Goal: Task Accomplishment & Management: Manage account settings

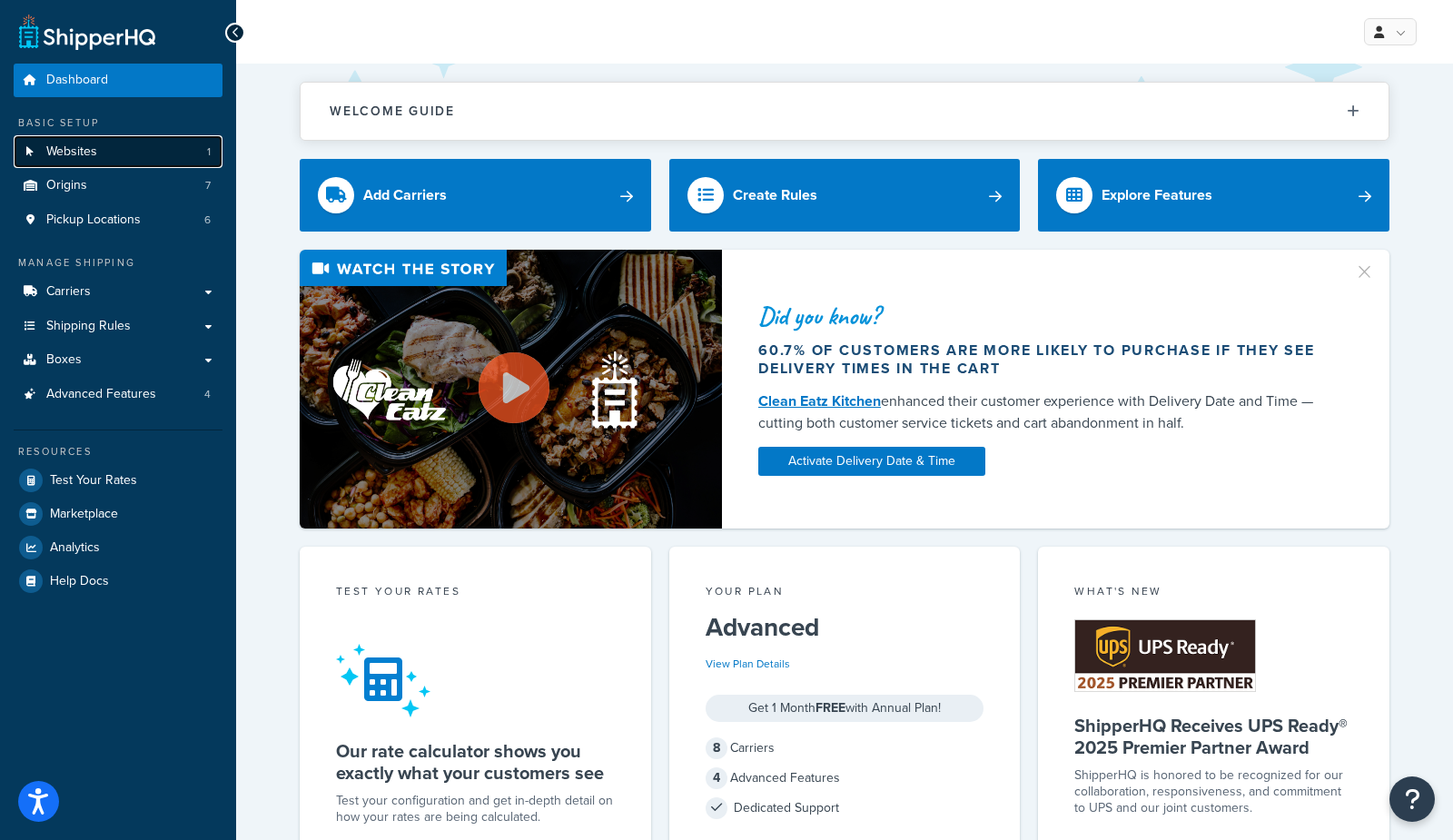
click at [86, 153] on span "Websites" at bounding box center [72, 152] width 51 height 16
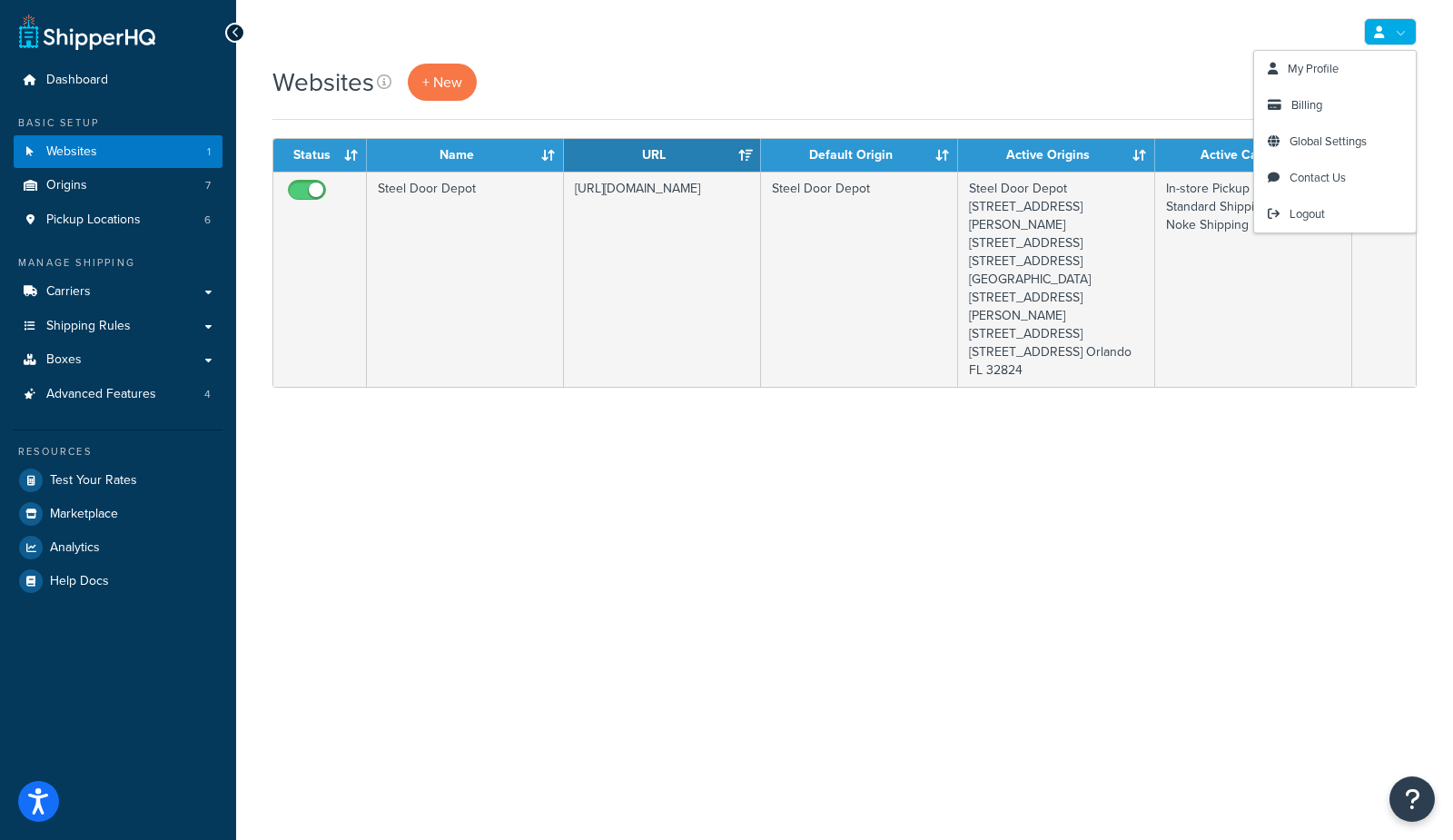
click at [1379, 34] on icon at bounding box center [1379, 32] width 10 height 12
click at [1308, 102] on span "Billing" at bounding box center [1307, 105] width 30 height 18
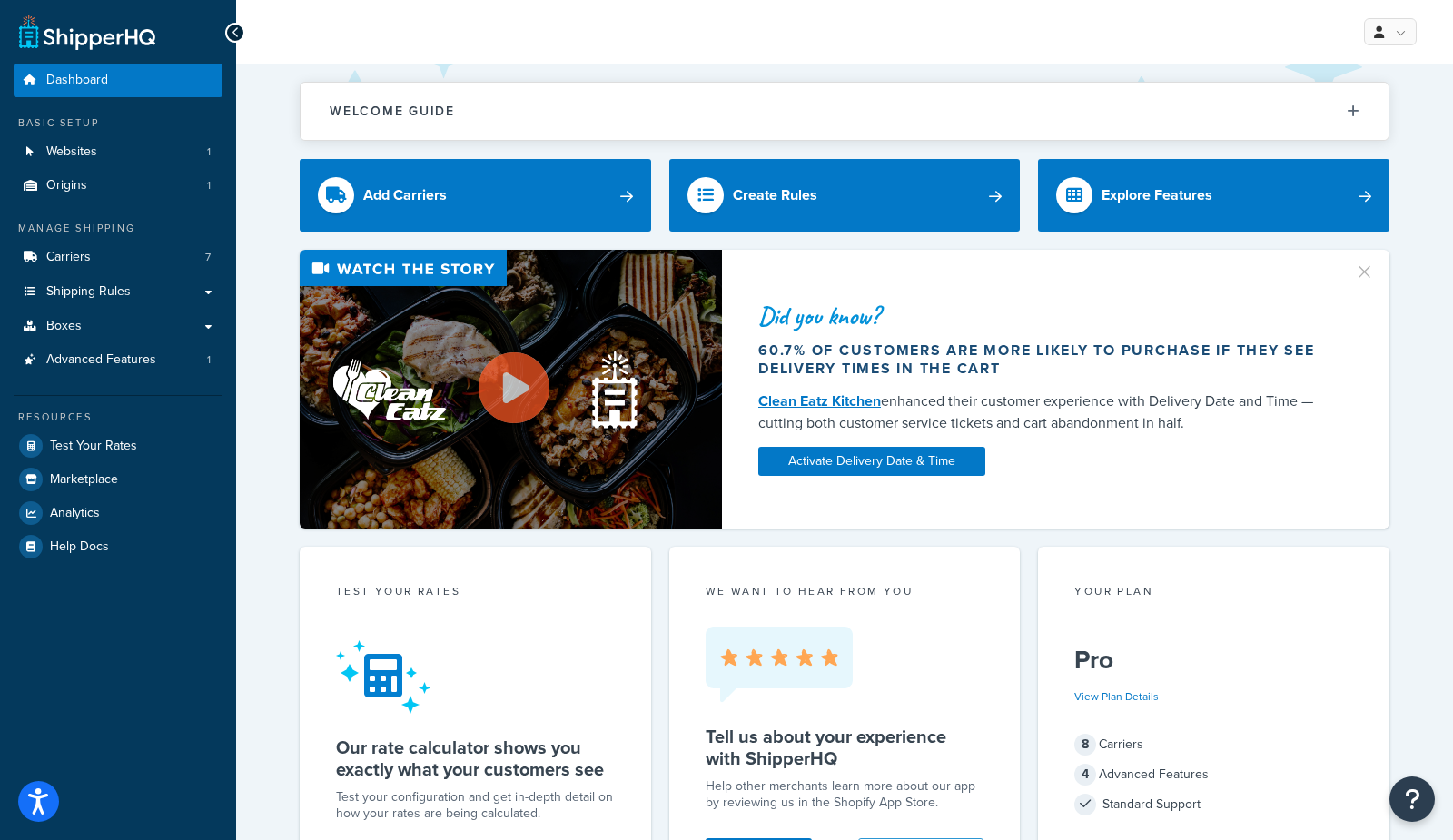
click at [62, 265] on span "Carriers" at bounding box center [68, 257] width 44 height 16
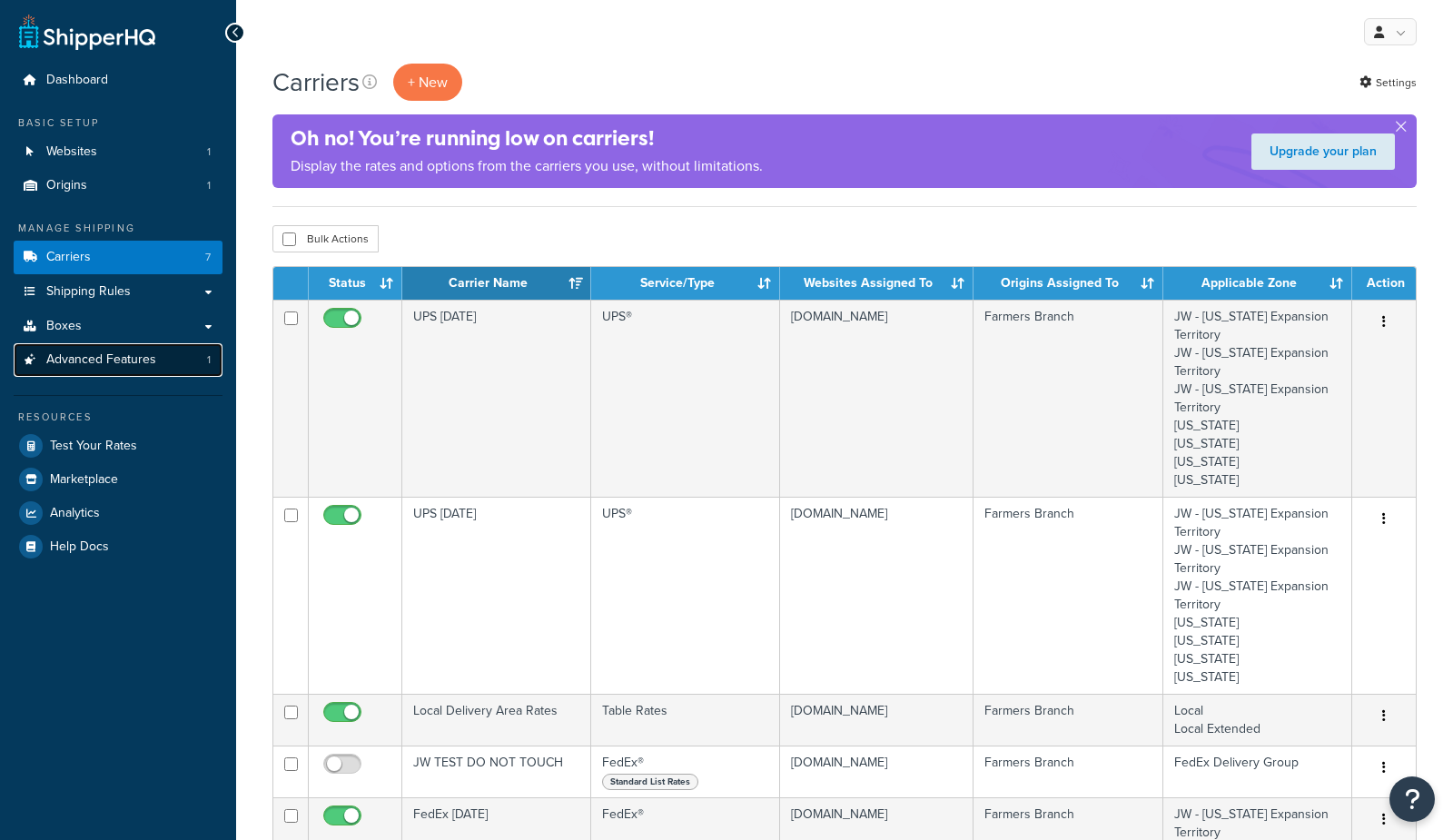
click at [134, 367] on span "Advanced Features" at bounding box center [101, 361] width 110 height 16
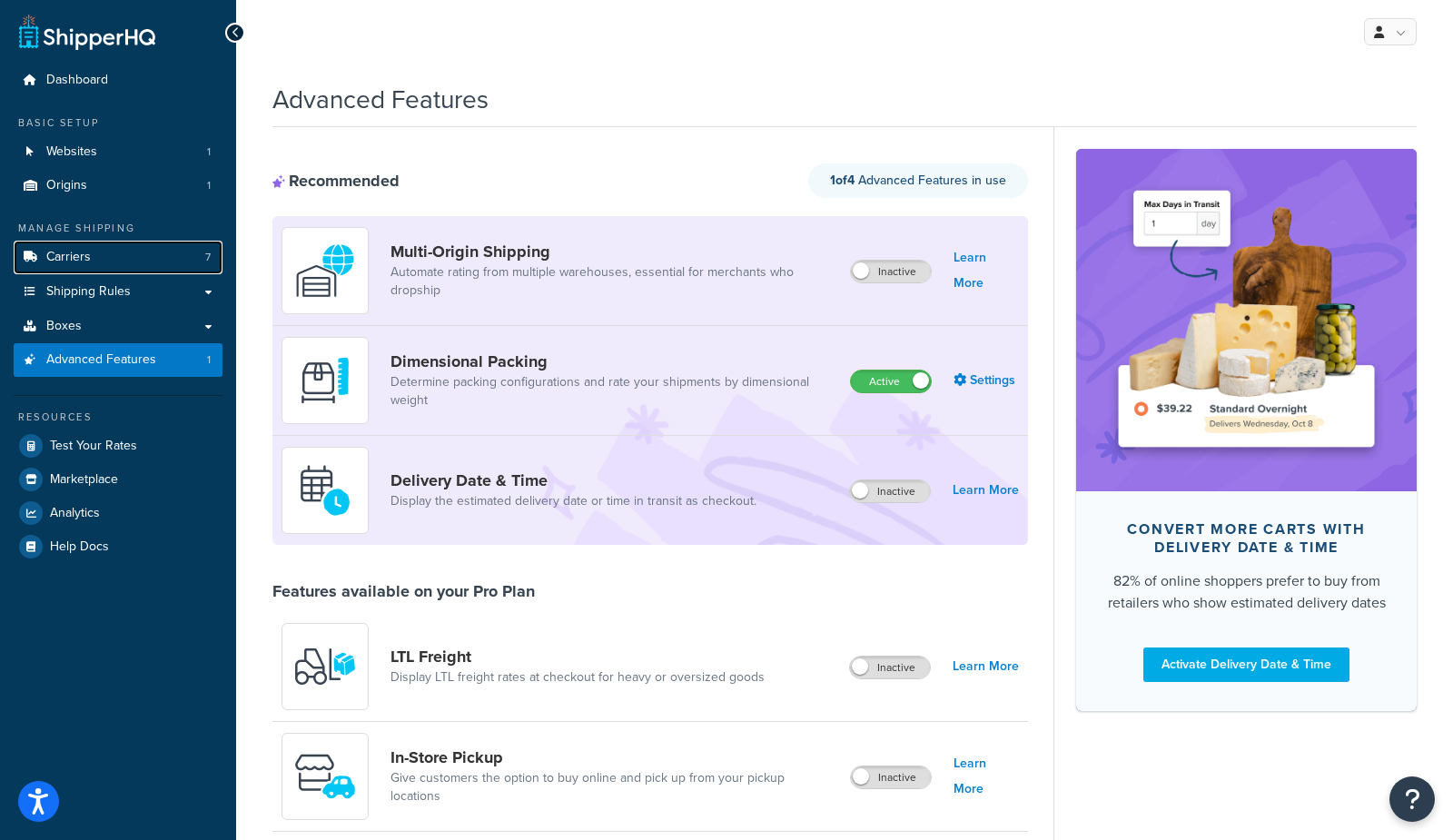
click at [127, 253] on link "Carriers 7" at bounding box center [118, 257] width 209 height 33
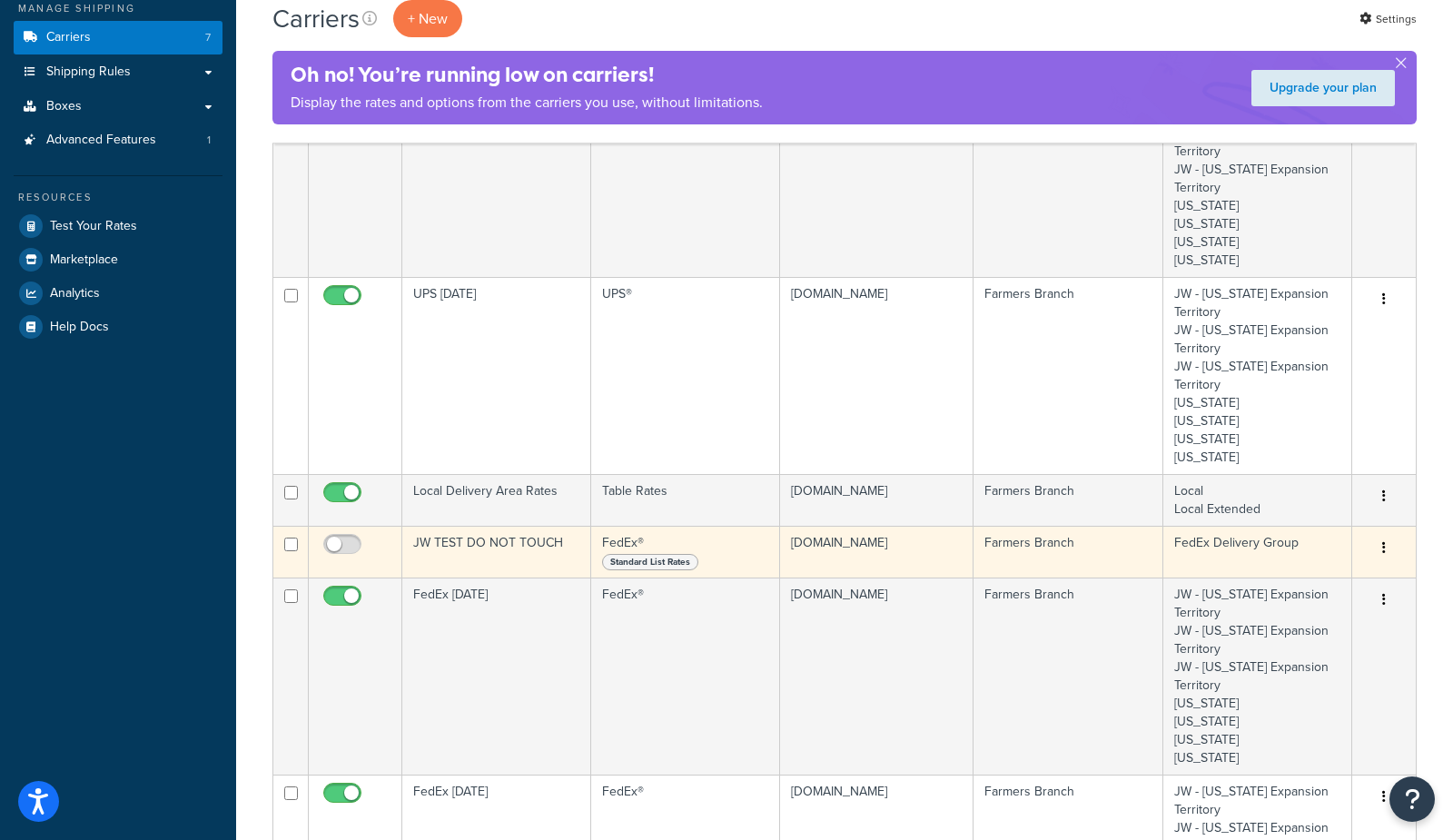
scroll to position [216, 0]
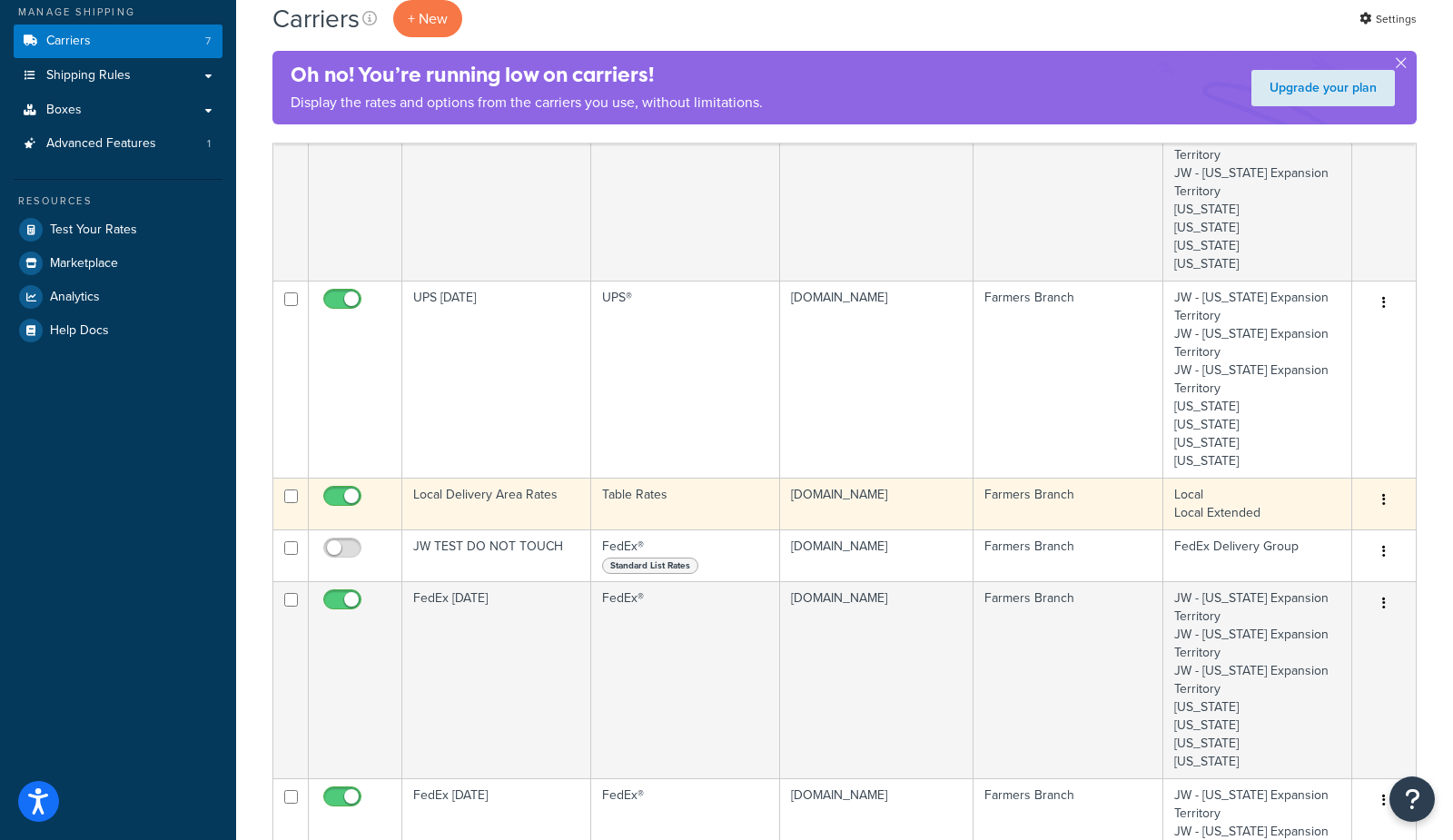
click at [525, 506] on td "Local Delivery Area Rates" at bounding box center [497, 503] width 189 height 52
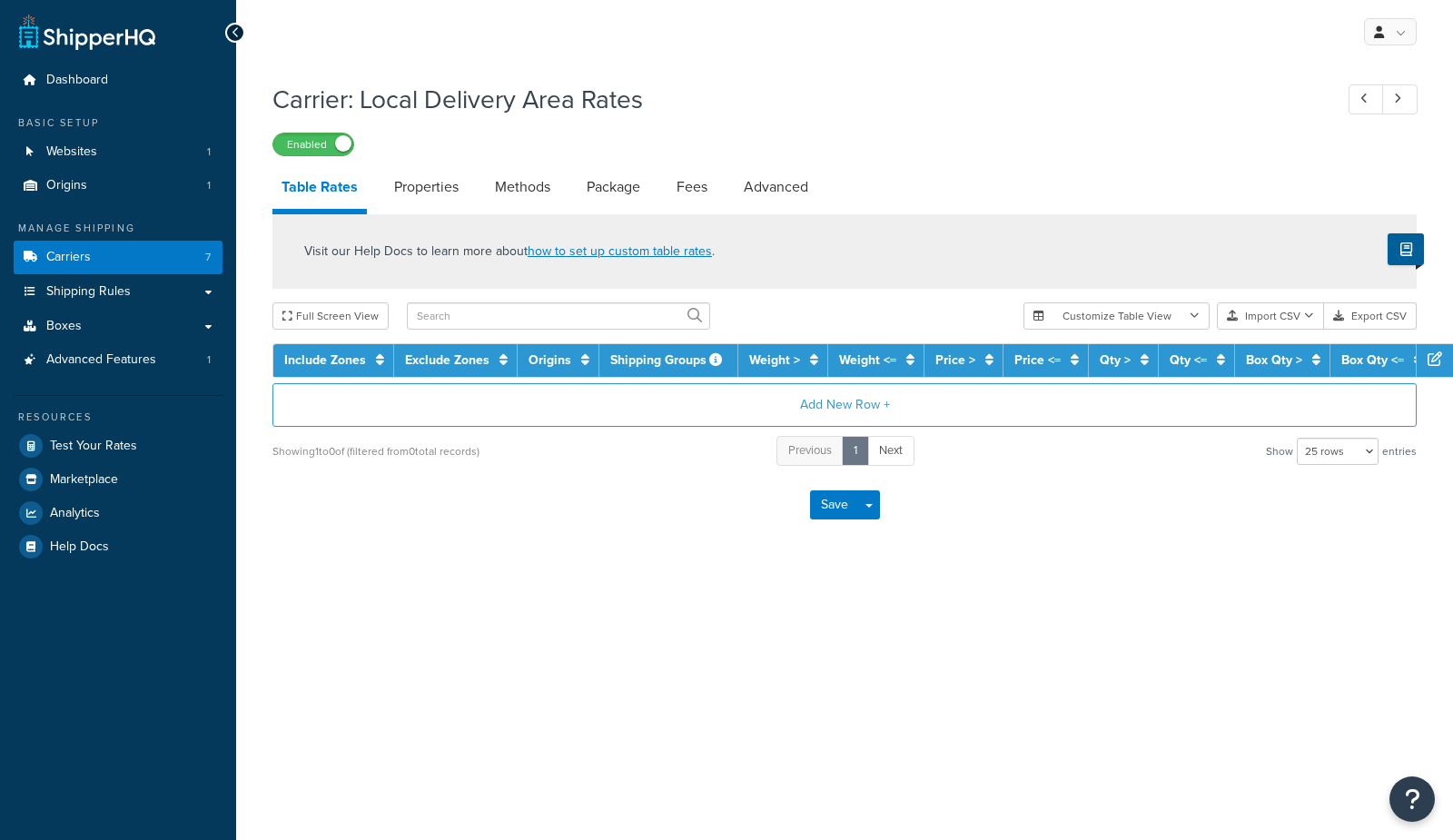
select select "25"
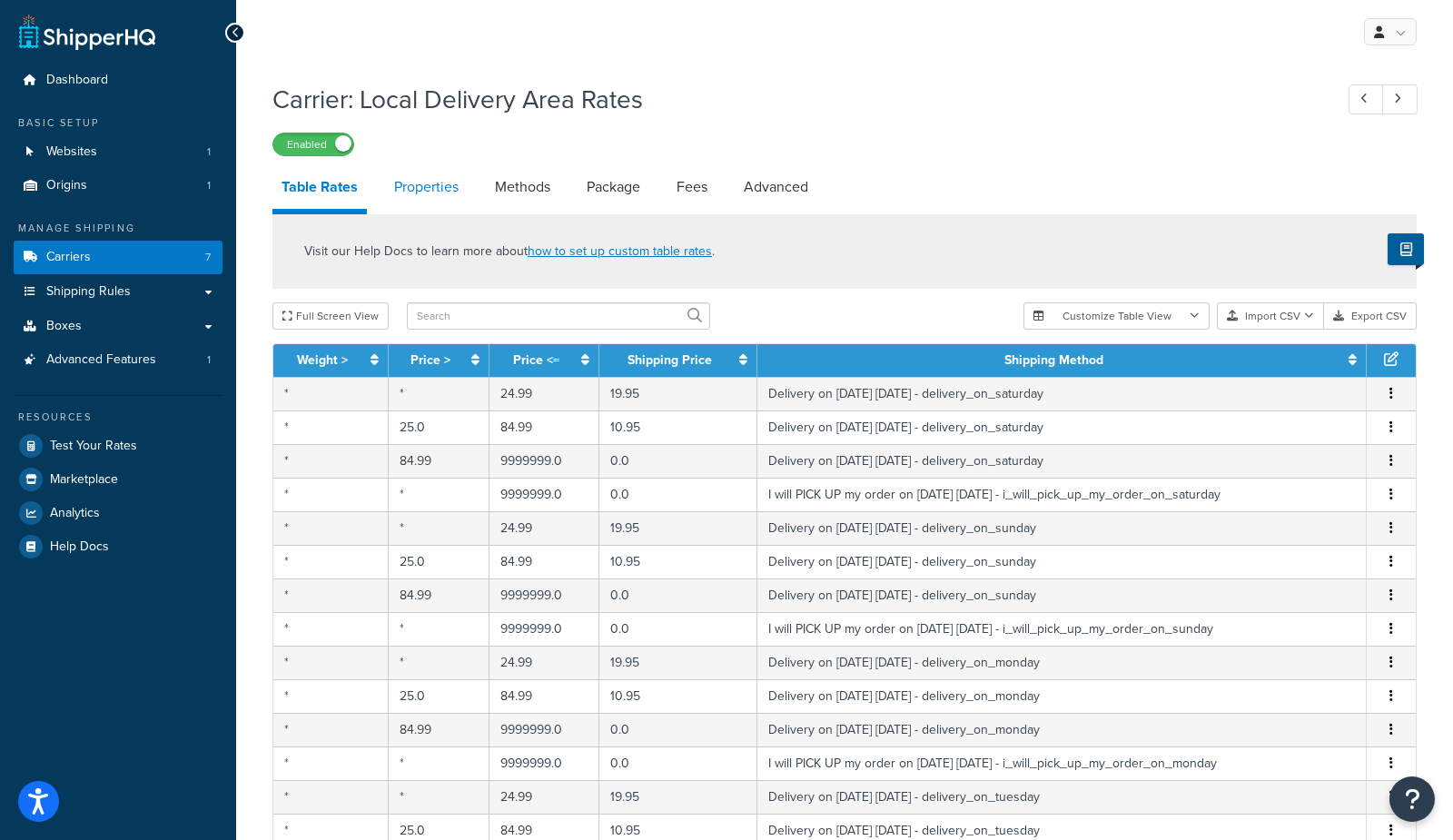
click at [430, 196] on link "Properties" at bounding box center [426, 187] width 83 height 43
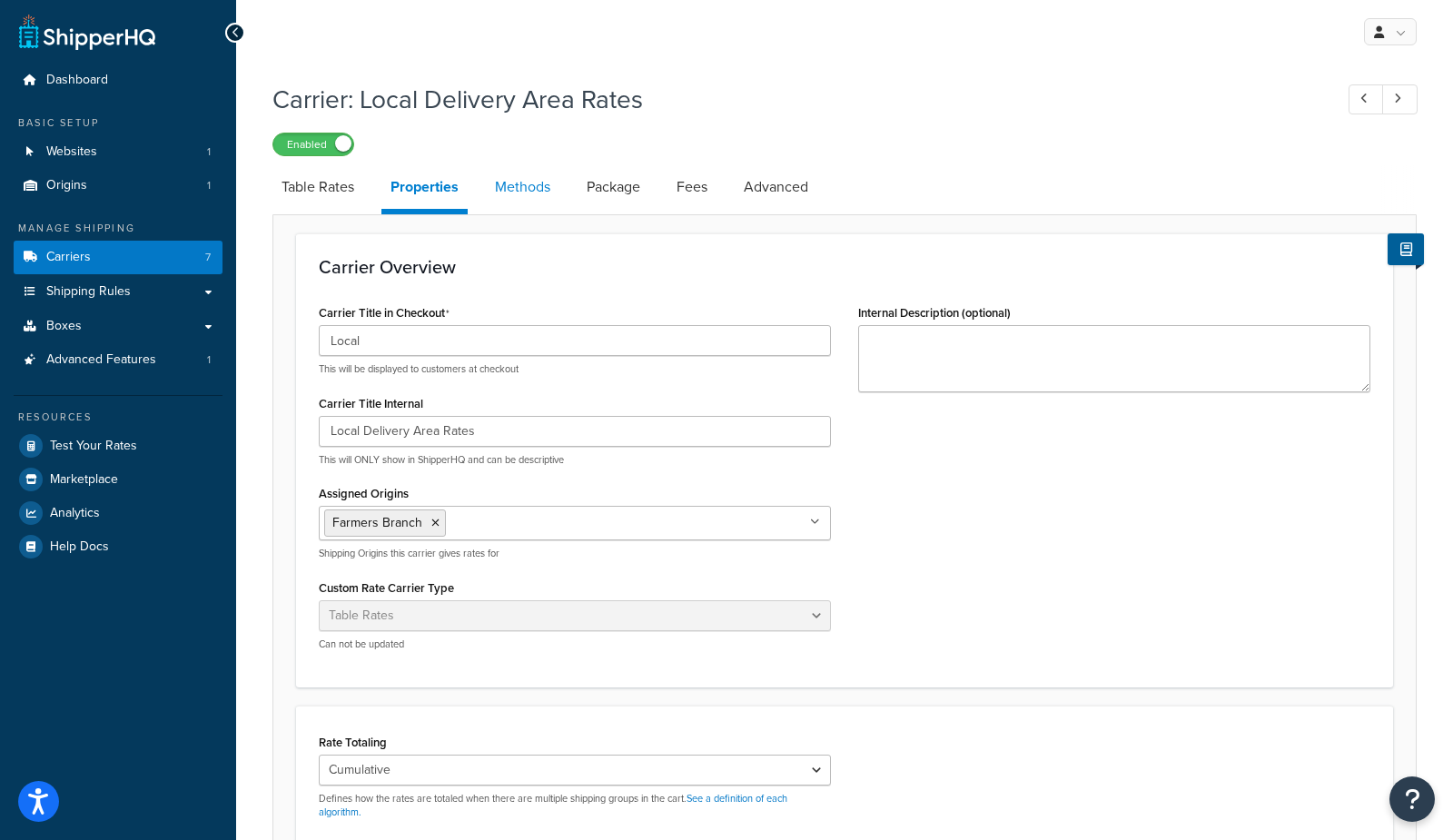
click at [514, 191] on link "Methods" at bounding box center [523, 187] width 74 height 43
select select "25"
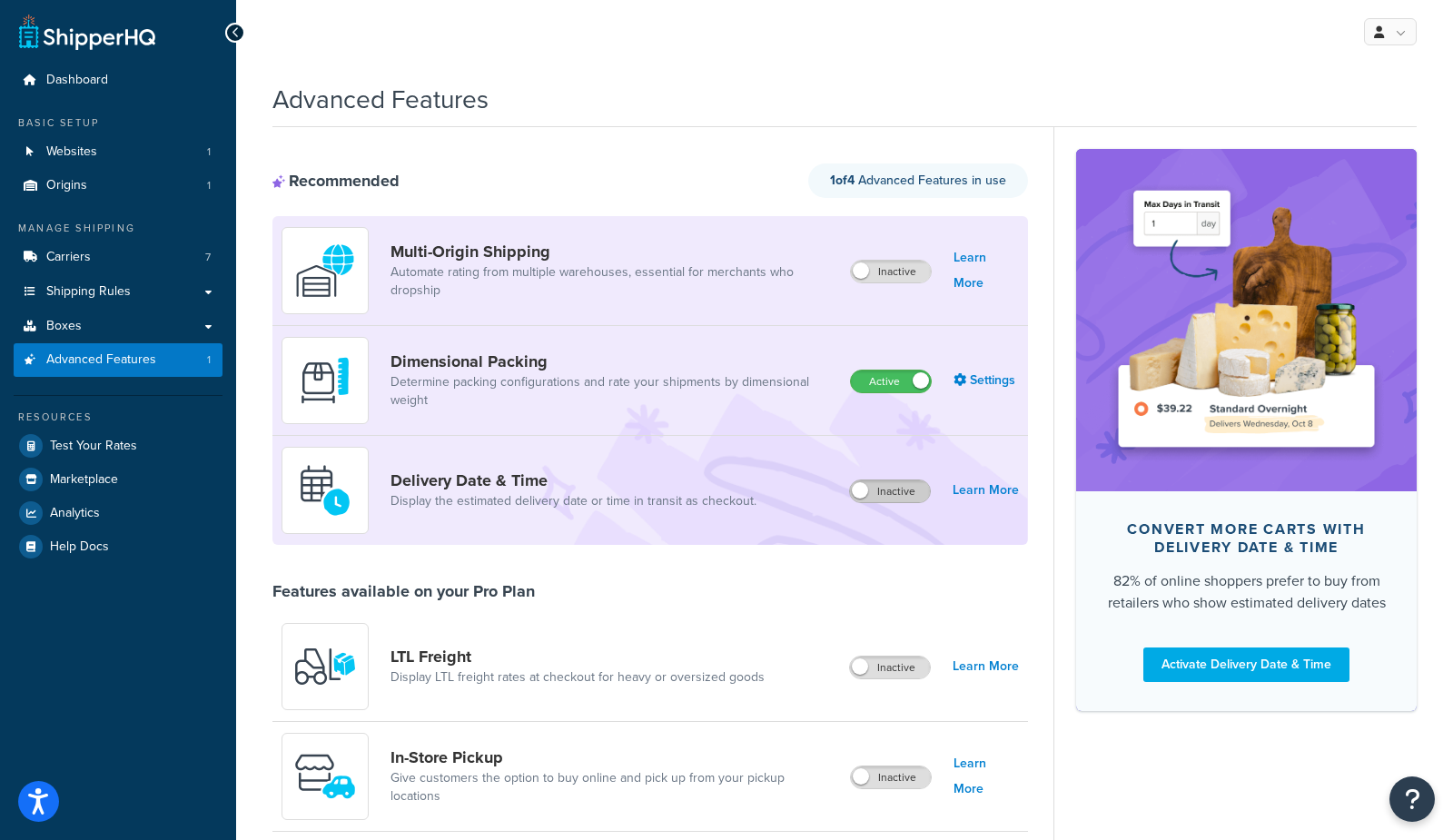
click at [902, 493] on label "Inactive" at bounding box center [889, 491] width 80 height 22
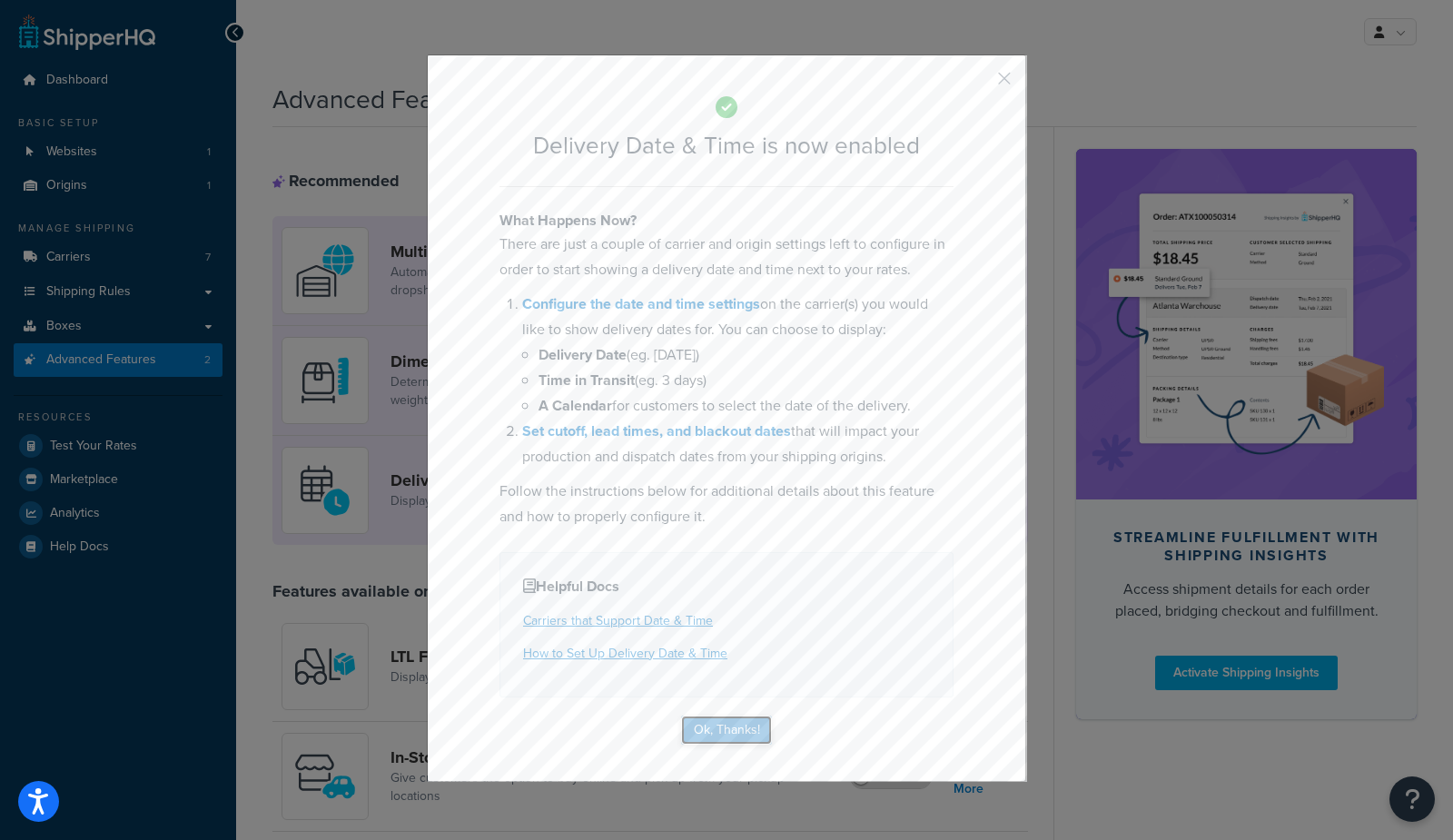
click at [729, 723] on button "Ok, Thanks!" at bounding box center [726, 731] width 90 height 29
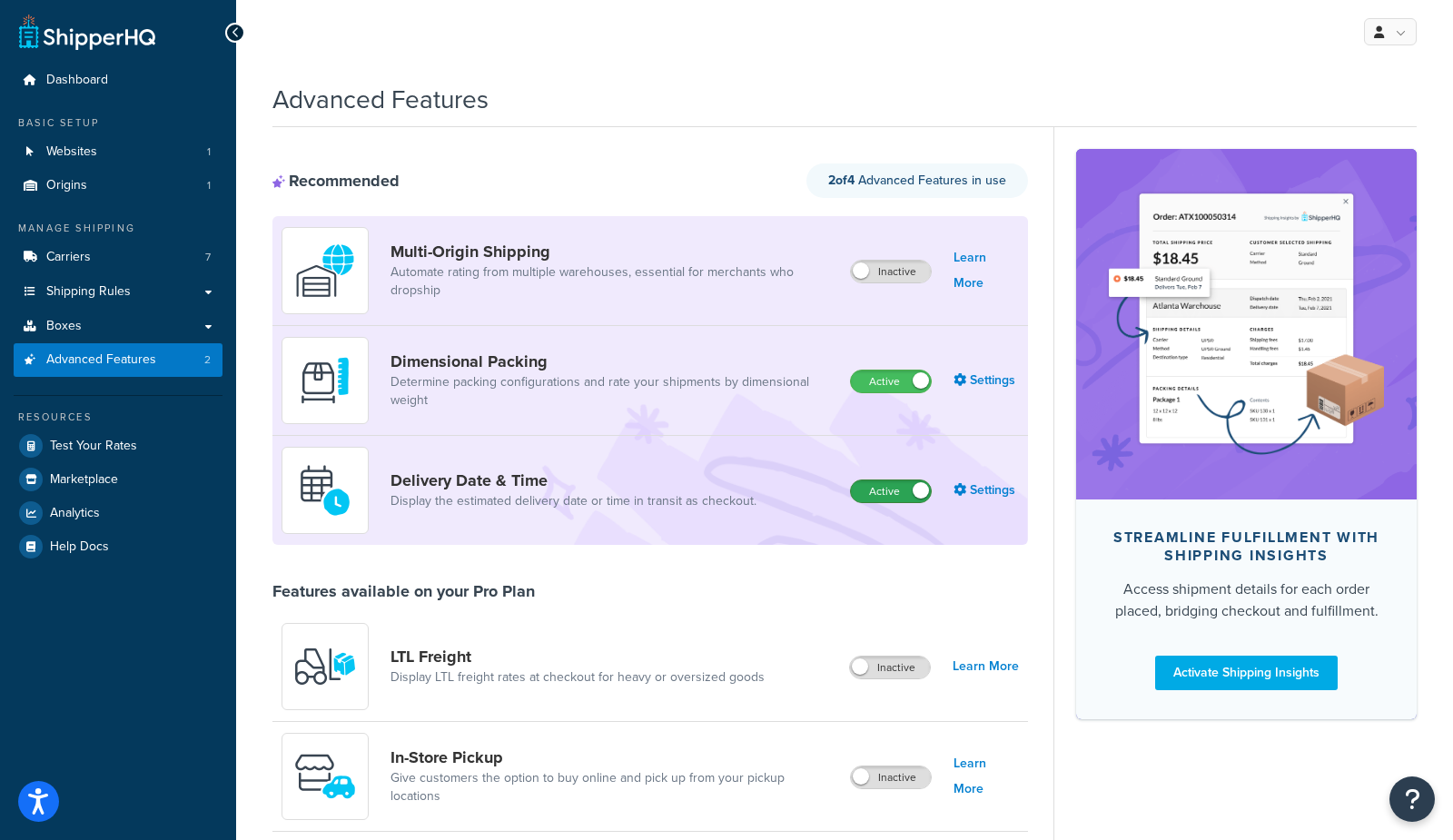
click at [882, 495] on label "Active" at bounding box center [890, 491] width 80 height 22
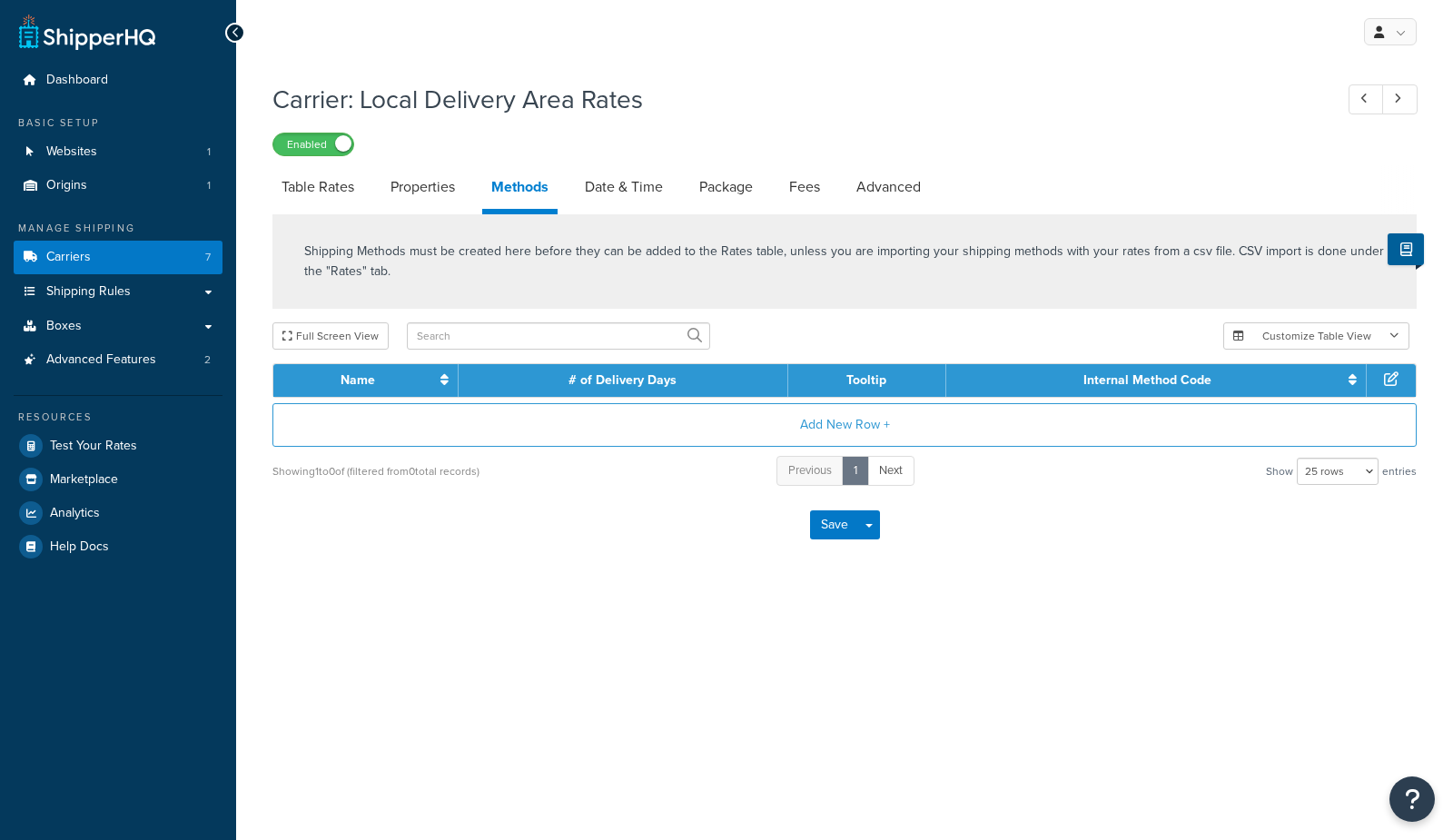
select select "25"
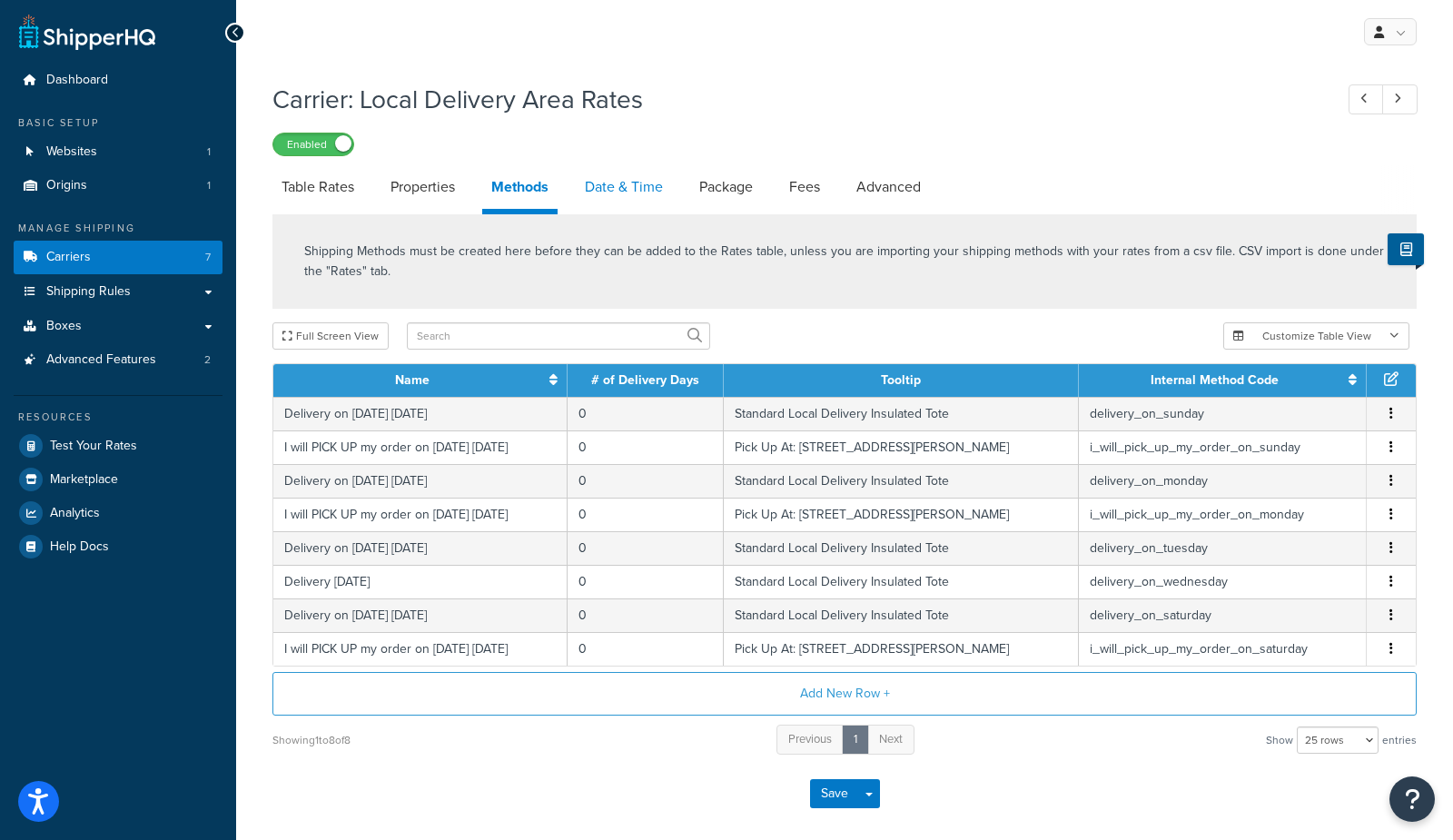
click at [615, 187] on link "Date & Time" at bounding box center [624, 187] width 96 height 43
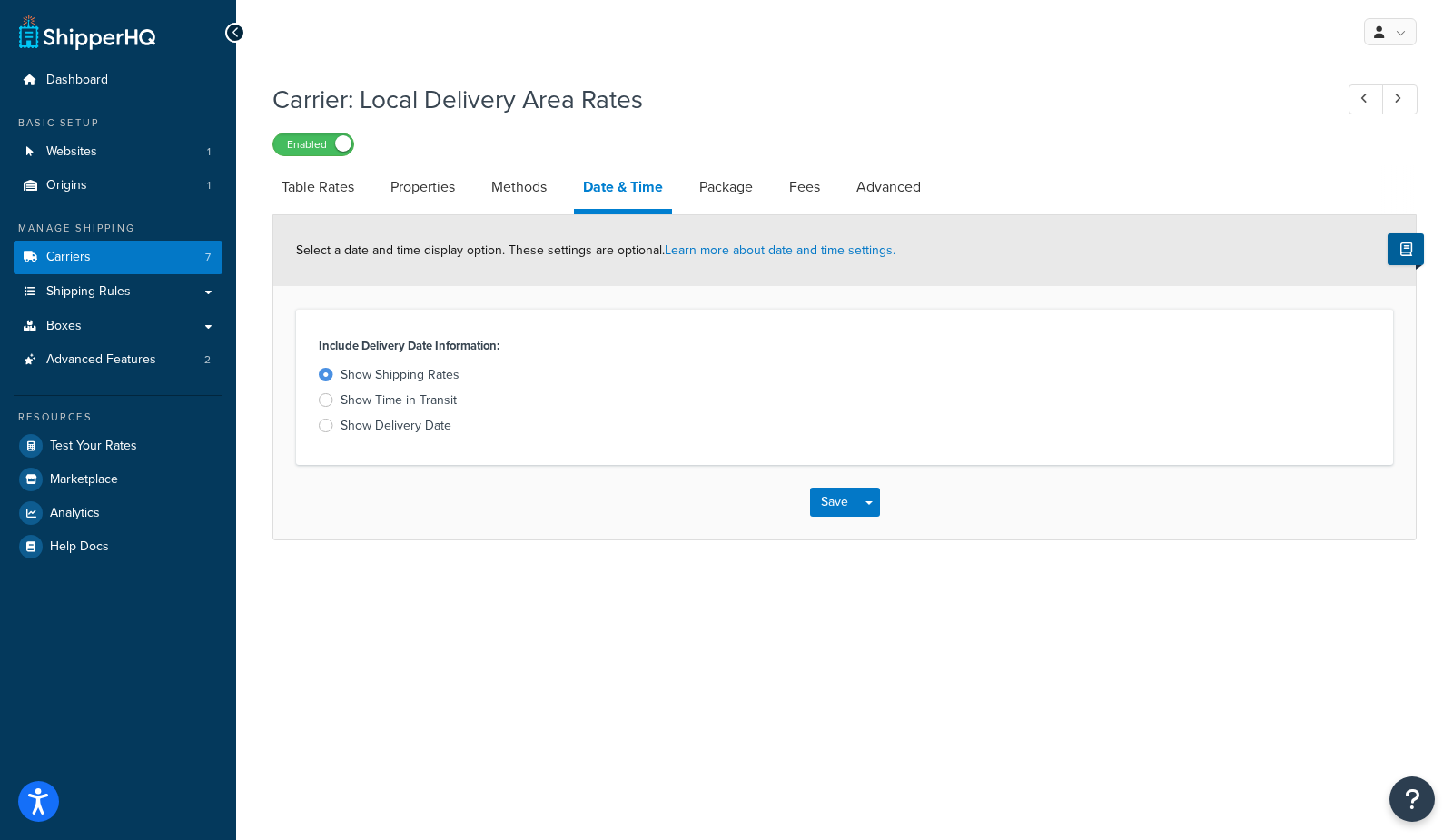
click at [384, 421] on div "Show Delivery Date" at bounding box center [396, 425] width 111 height 18
click at [0, 0] on input "Show Delivery Date" at bounding box center [0, 0] width 0 height 0
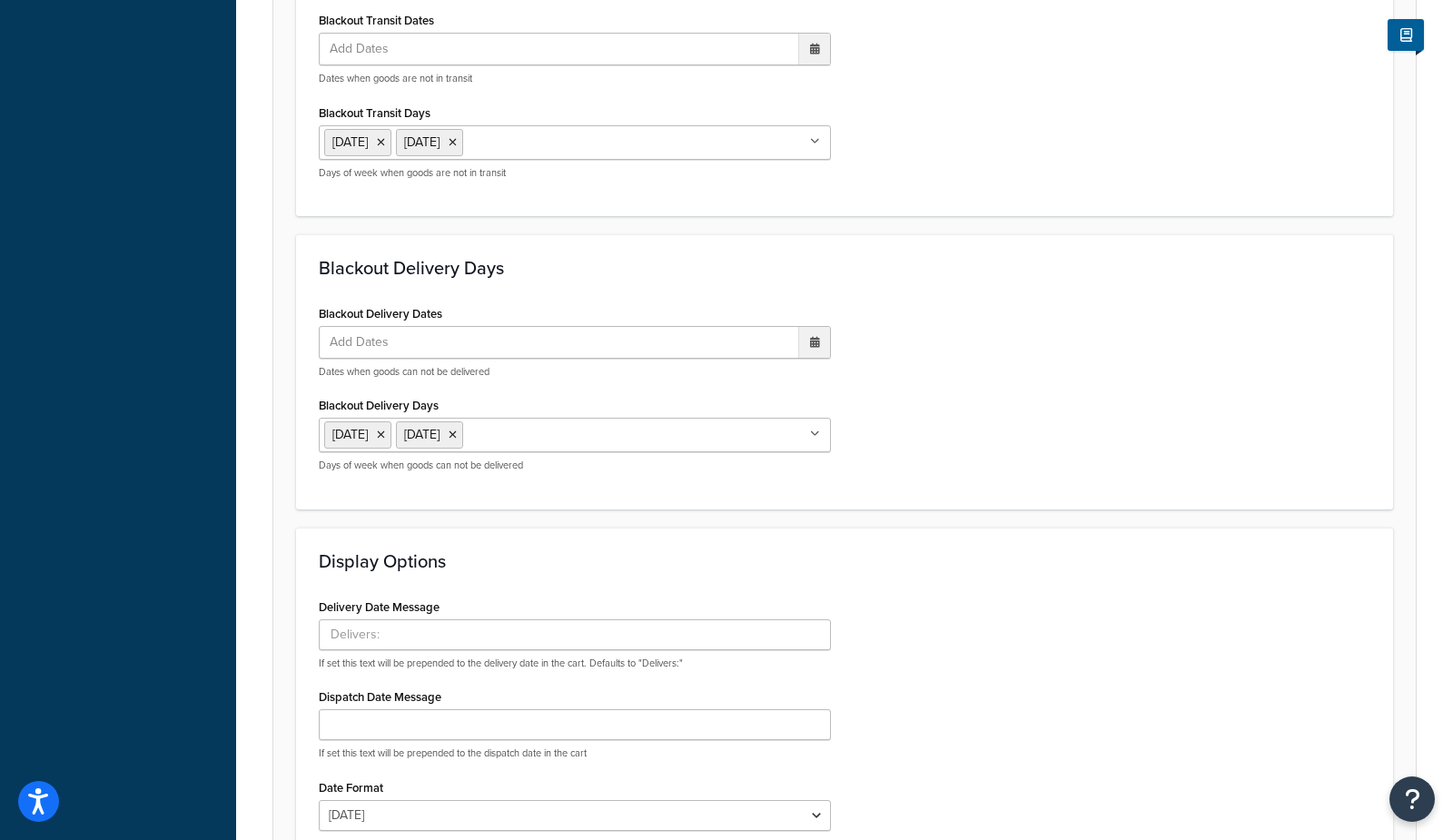
scroll to position [972, 0]
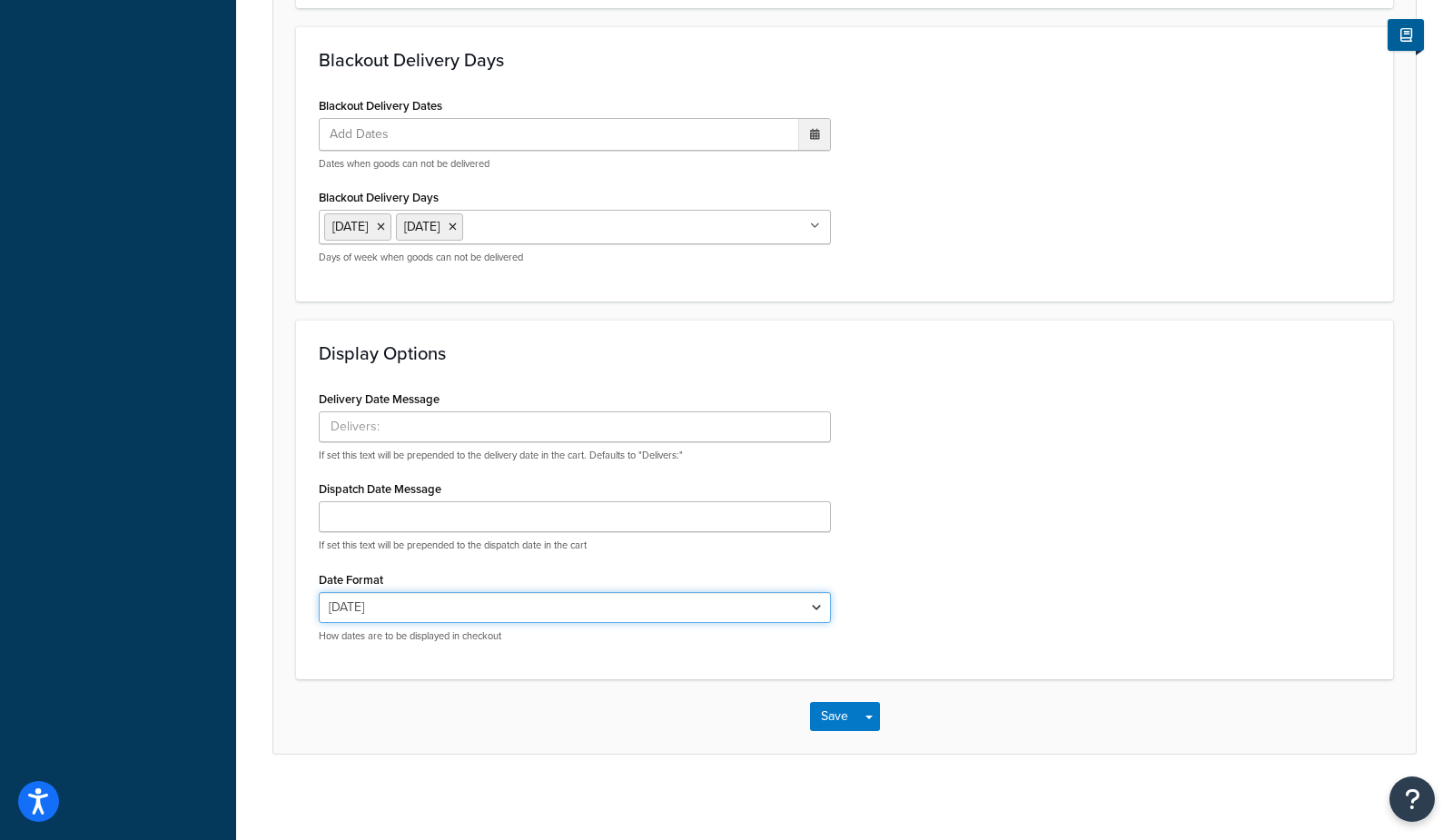
click at [372, 613] on select "Wed, Sep 3 9/3/2025 Sep 3, 2025 Wed, Sep 3, 2025 Wed, 9/3/2025 Sep 3 Wed, 9/3 9…" at bounding box center [575, 607] width 512 height 30
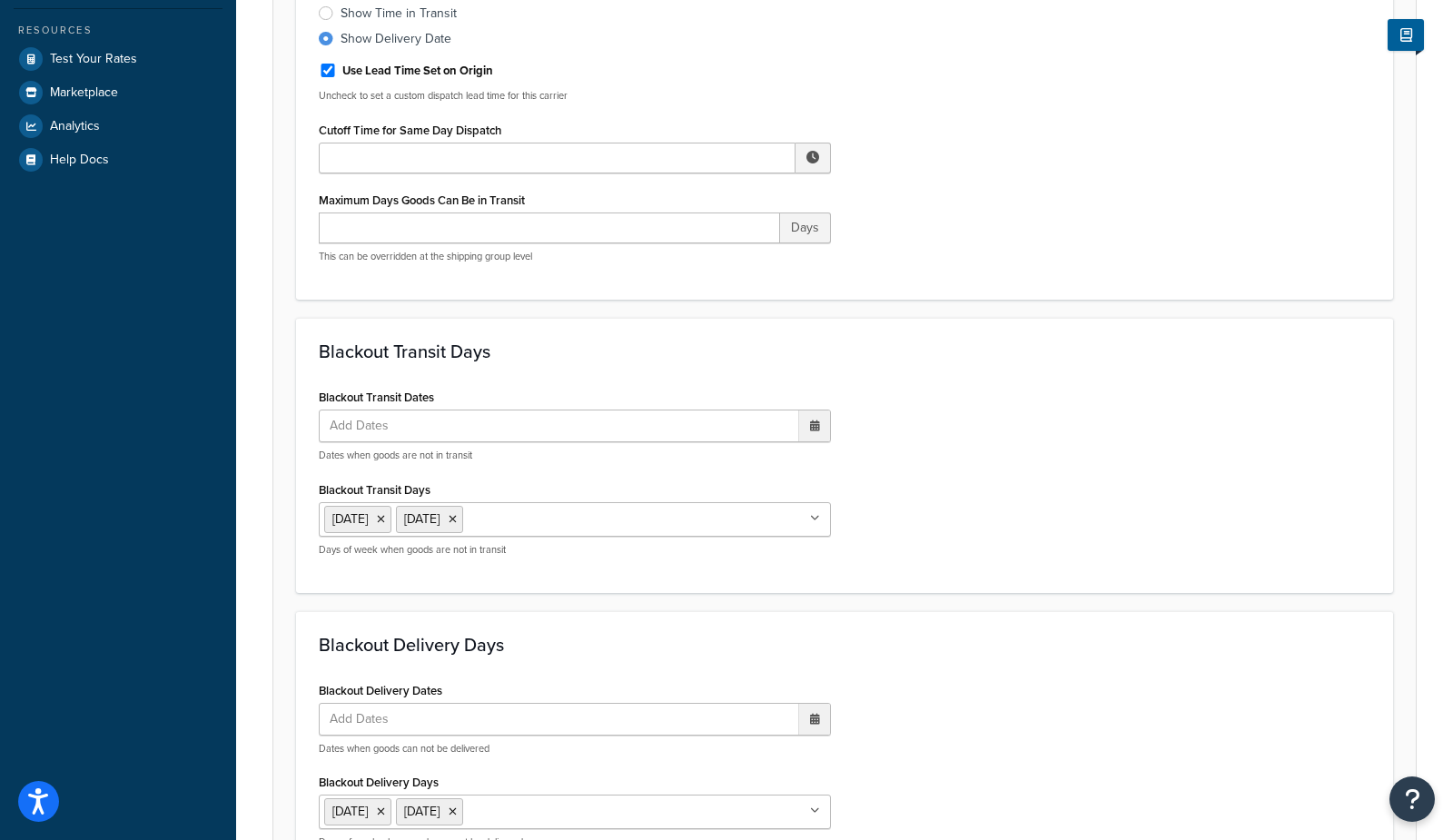
scroll to position [0, 0]
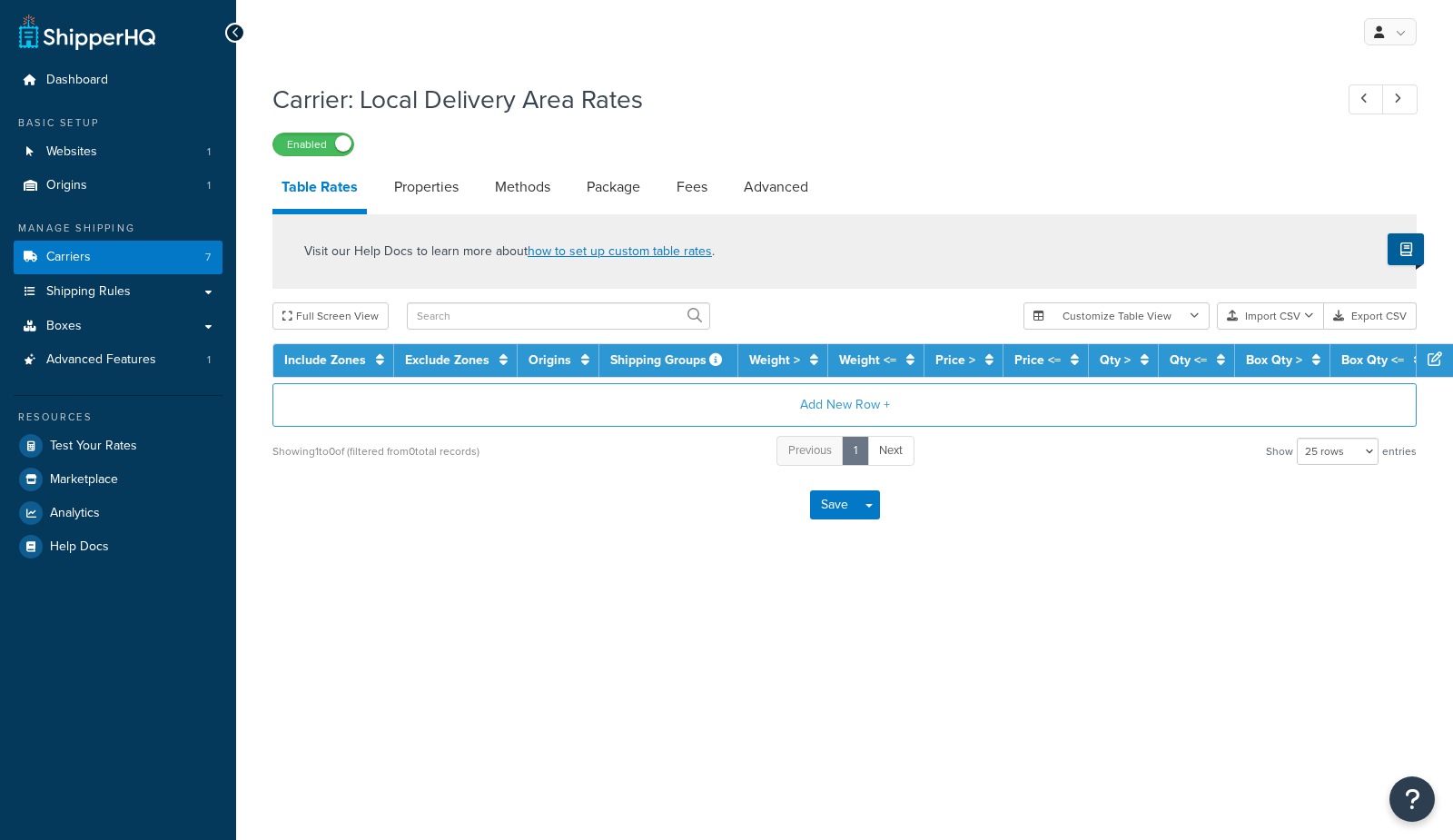
select select "25"
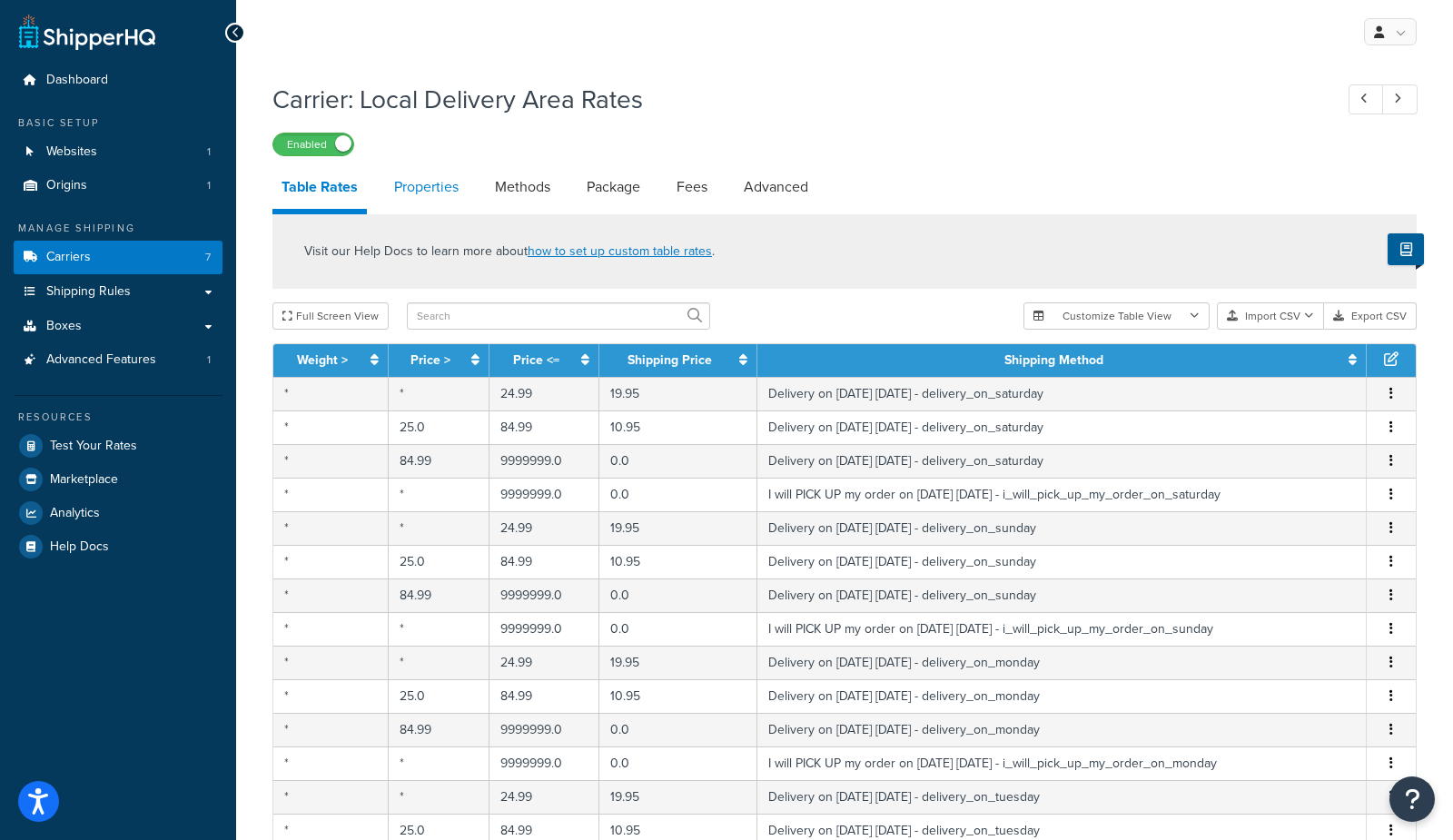
click at [422, 188] on link "Properties" at bounding box center [426, 187] width 83 height 43
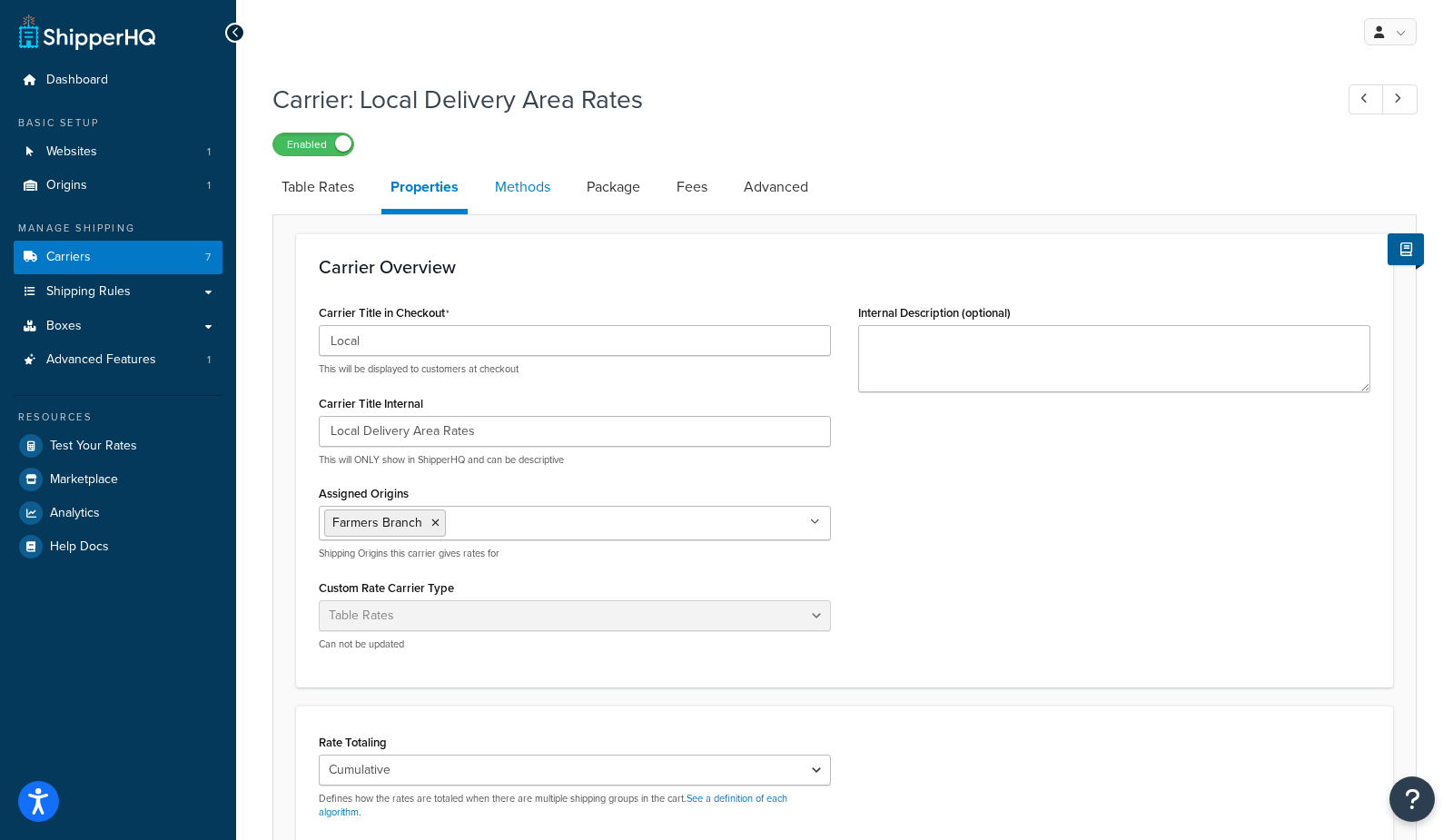
click at [499, 187] on link "Methods" at bounding box center [523, 187] width 74 height 43
select select "25"
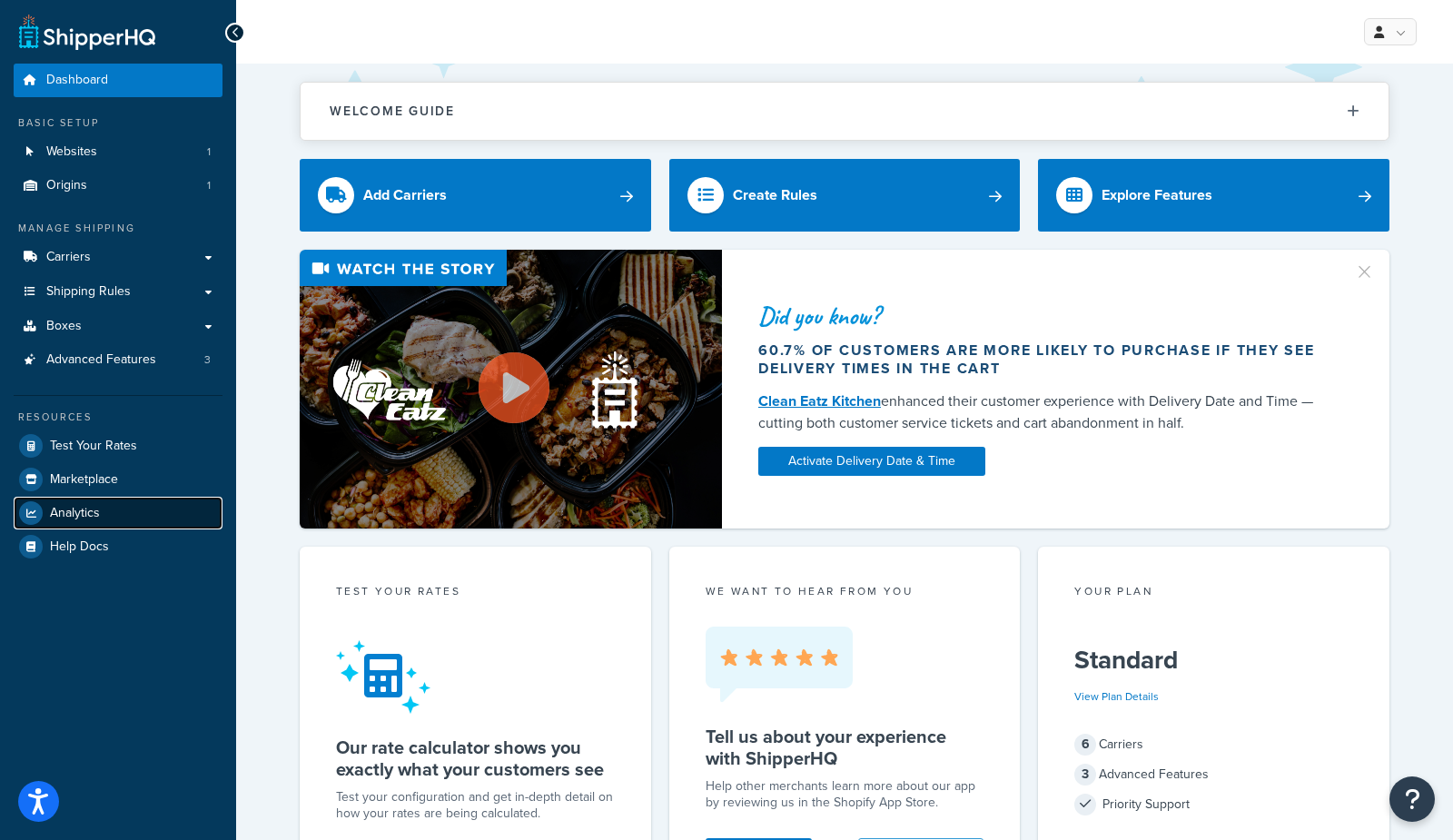
click at [73, 512] on span "Analytics" at bounding box center [75, 514] width 50 height 16
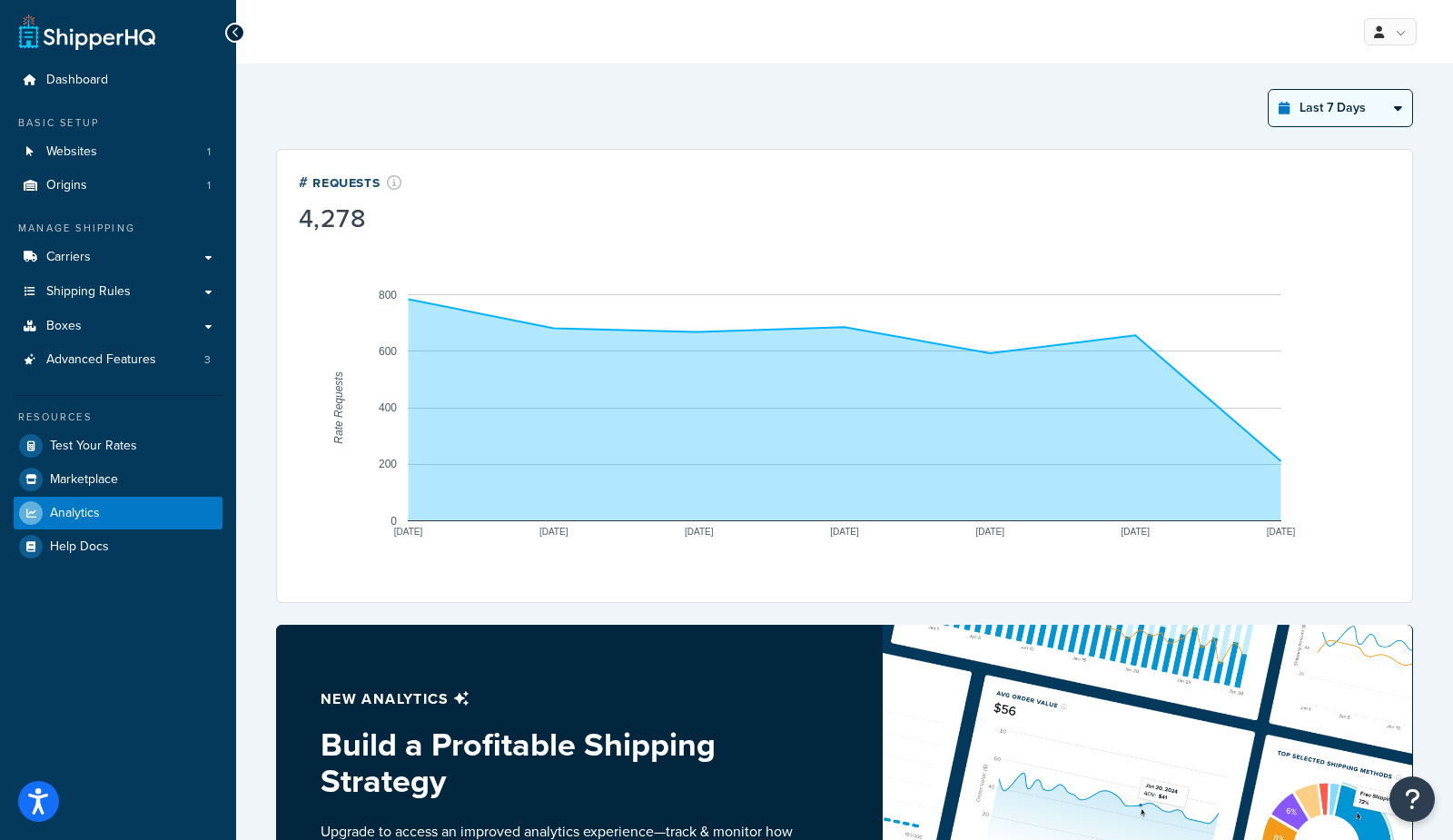
click at [1346, 118] on select "Last 24 Hours Last 7 Days Last 30 Days Last 3 Months Last 6 Months Last 12 Mont…" at bounding box center [1341, 108] width 143 height 36
click at [1270, 90] on select "Last 24 Hours Last 7 Days Last 30 Days Last 3 Months Last 6 Months Last 12 Mont…" at bounding box center [1341, 108] width 143 height 36
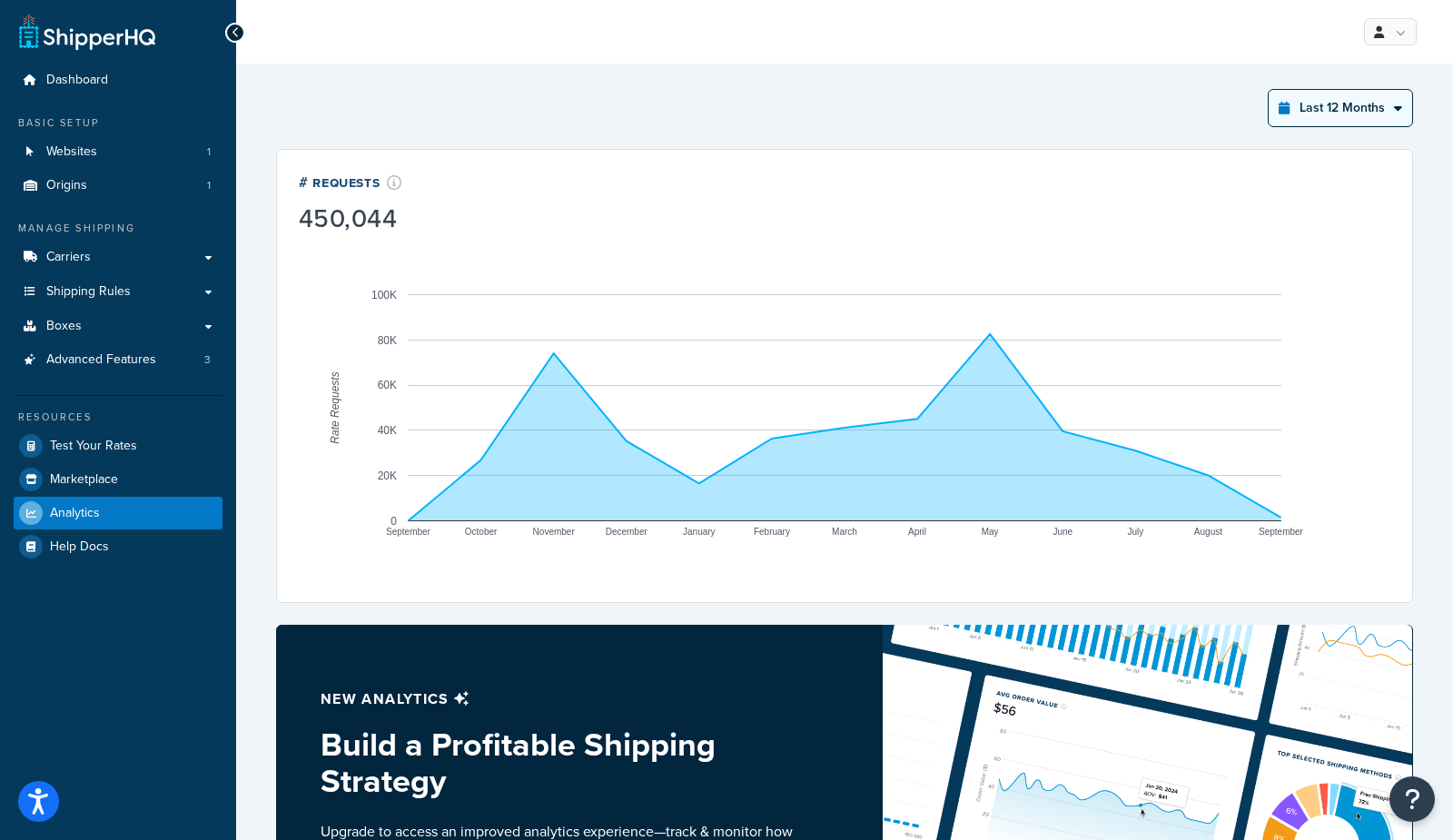
click at [1329, 114] on select "Last 24 Hours Last 7 Days Last 30 Days Last 3 Months Last 6 Months Last 12 Mont…" at bounding box center [1341, 108] width 143 height 36
click at [1270, 90] on select "Last 24 Hours Last 7 Days Last 30 Days Last 3 Months Last 6 Months Last 12 Mont…" at bounding box center [1341, 108] width 143 height 36
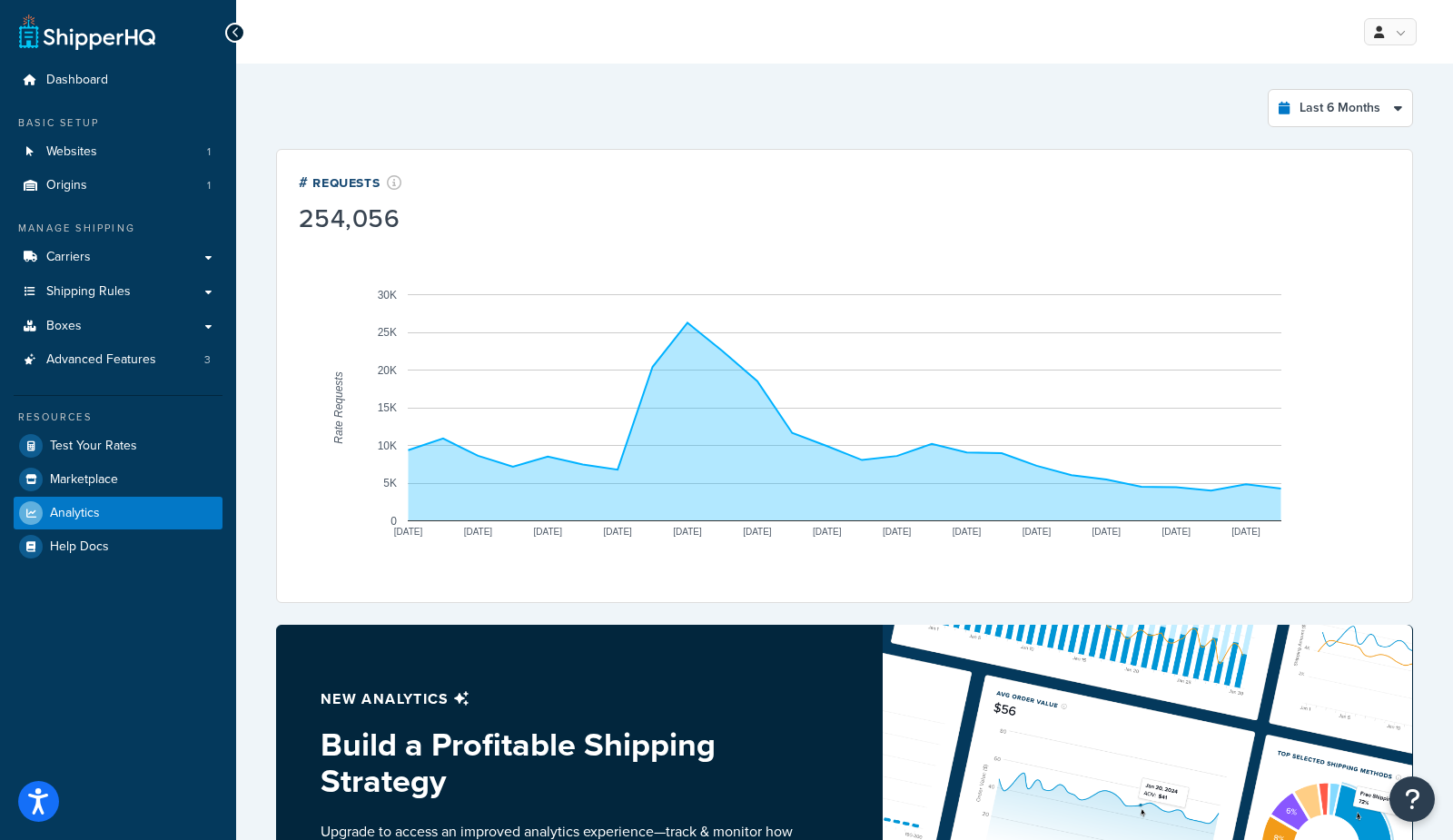
drag, startPoint x: 1313, startPoint y: 106, endPoint x: 1295, endPoint y: 0, distance: 107.5
click at [0, 0] on div "Dashboard Basic Setup Websites 1 Origins 1 Manage Shipping Carriers Carriers Al…" at bounding box center [726, 597] width 1453 height 1196
click at [1297, 111] on select "Last 24 Hours Last 7 Days Last 30 Days Last 3 Months Last 6 Months Last 12 Mont…" at bounding box center [1341, 108] width 143 height 36
select select "last_3_months"
click at [1270, 90] on select "Last 24 Hours Last 7 Days Last 30 Days Last 3 Months Last 6 Months Last 12 Mont…" at bounding box center [1341, 108] width 143 height 36
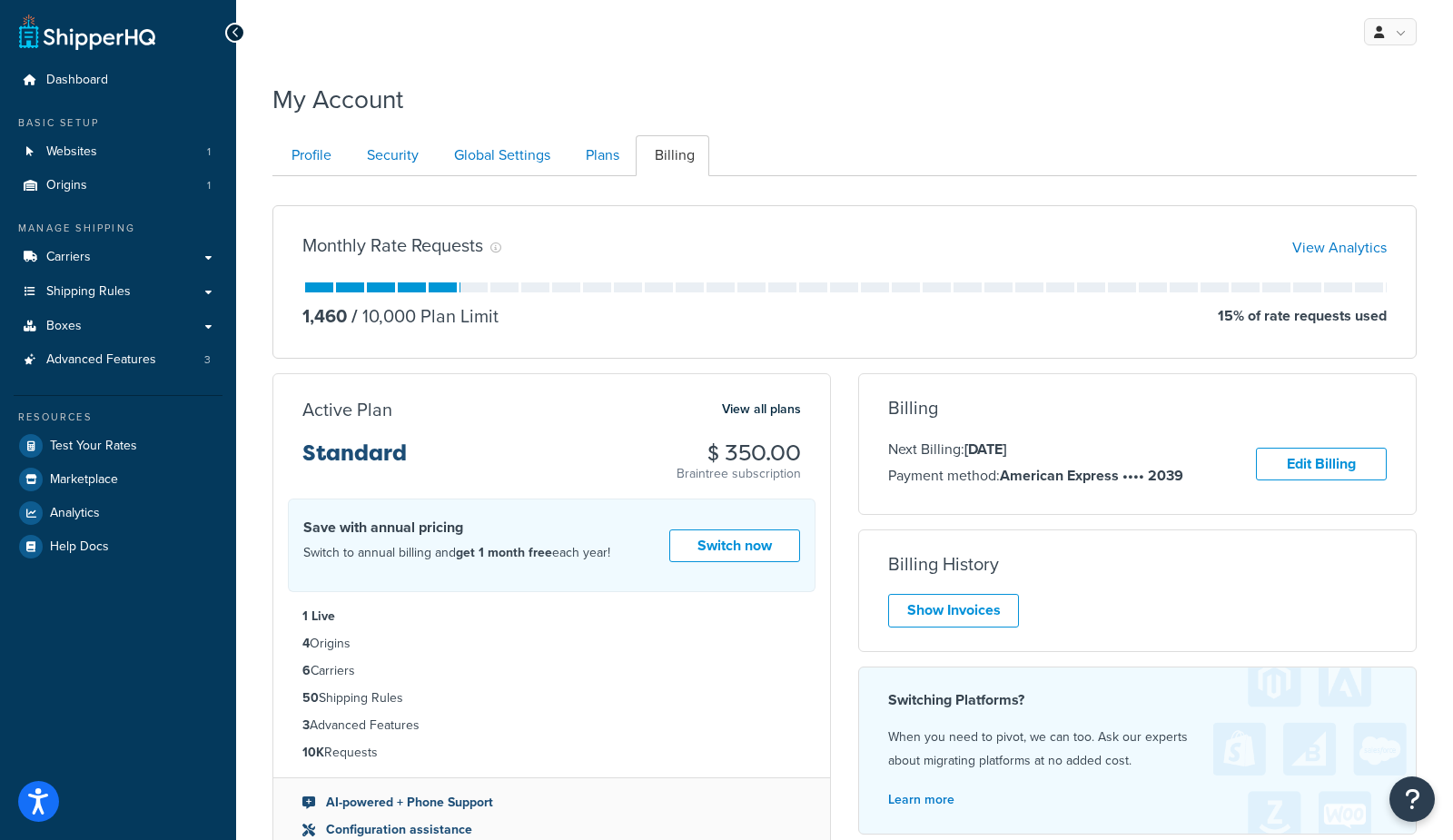
scroll to position [74, 0]
